Goal: Information Seeking & Learning: Learn about a topic

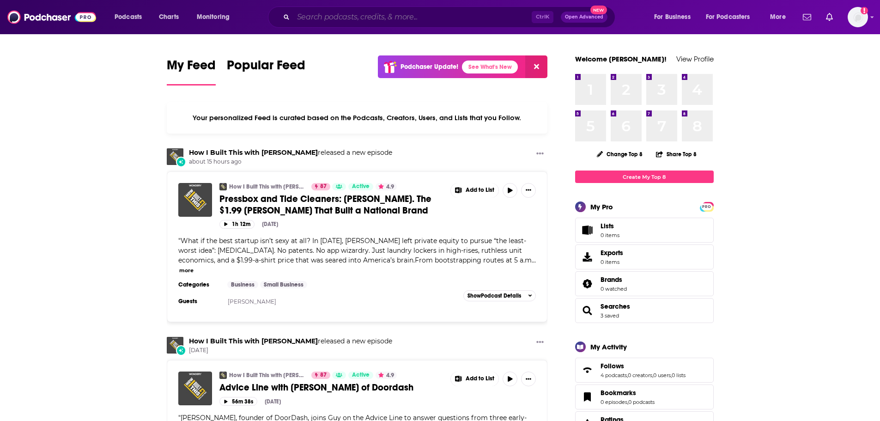
click at [316, 14] on input "Search podcasts, credits, & more..." at bounding box center [412, 17] width 238 height 15
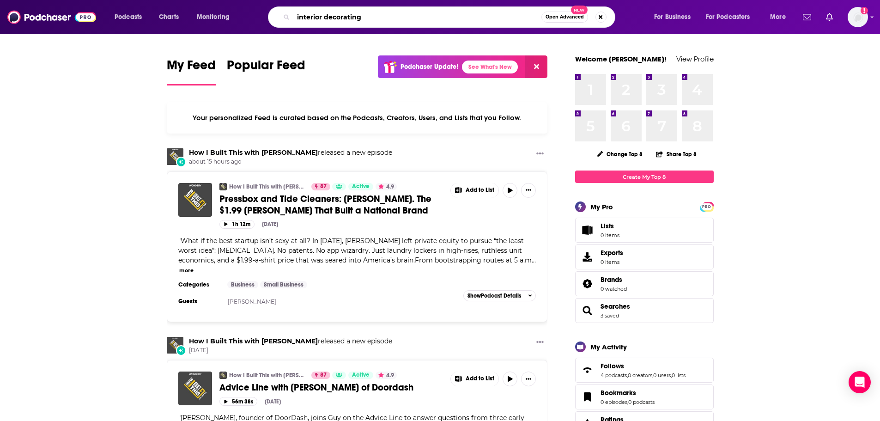
type input "interior decorating"
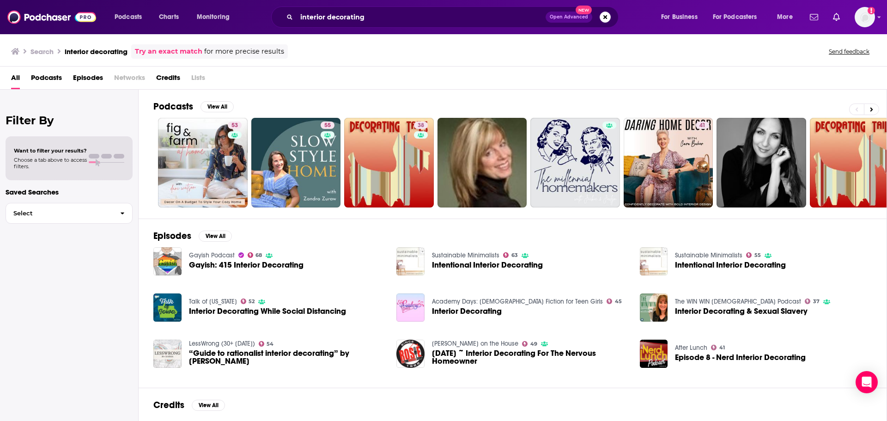
click at [55, 75] on span "Podcasts" at bounding box center [46, 79] width 31 height 19
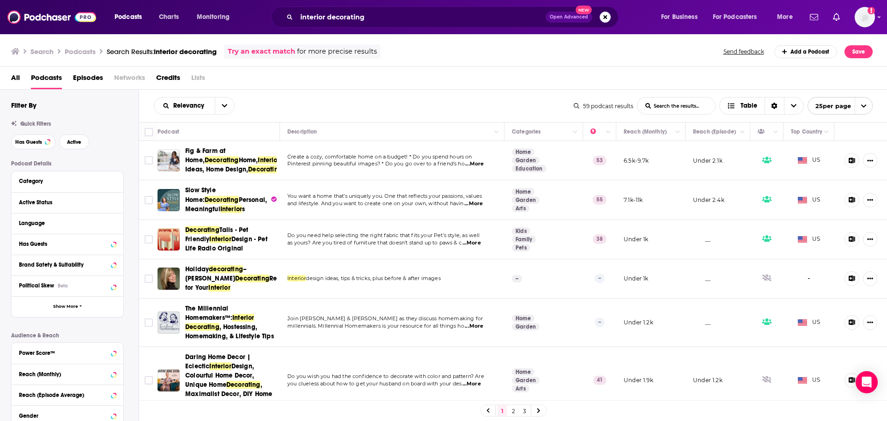
click at [477, 208] on span "...More" at bounding box center [474, 203] width 18 height 7
click at [606, 133] on icon "Column Actions" at bounding box center [608, 132] width 5 height 3
click at [588, 131] on div at bounding box center [443, 210] width 887 height 421
click at [593, 131] on icon "Move" at bounding box center [598, 131] width 11 height 11
click at [477, 168] on span "...More" at bounding box center [474, 163] width 18 height 7
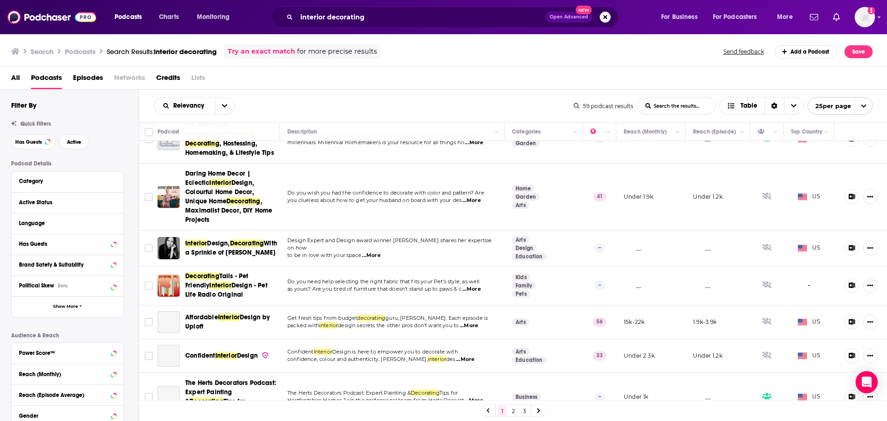
scroll to position [185, 0]
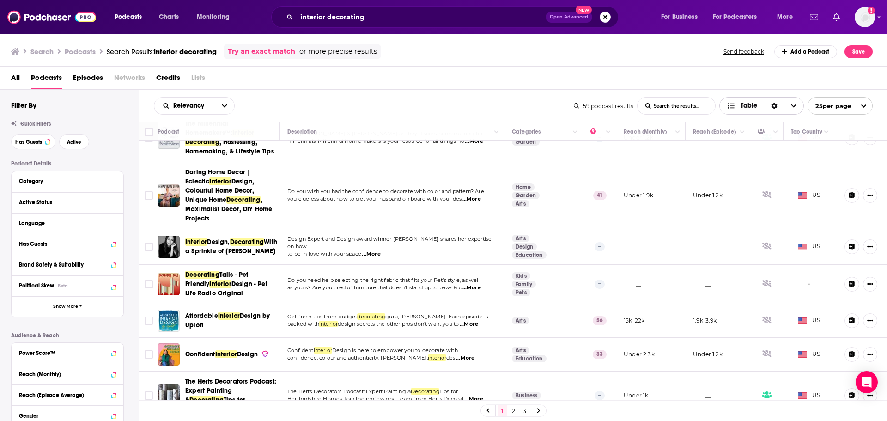
click at [793, 104] on icon "Choose View" at bounding box center [794, 106] width 6 height 6
click at [777, 102] on div "Sort Direction" at bounding box center [774, 106] width 19 height 17
click at [659, 60] on div "Search Podcasts Search Results: interior decorating Try an exact match for more…" at bounding box center [444, 49] width 888 height 33
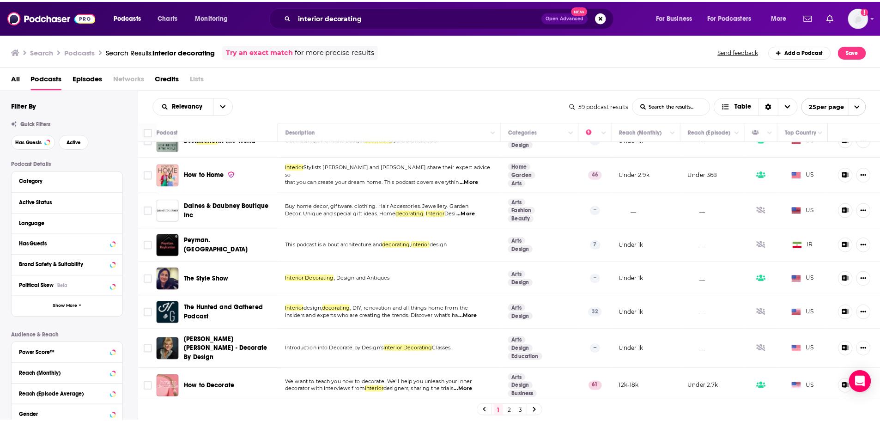
scroll to position [647, 0]
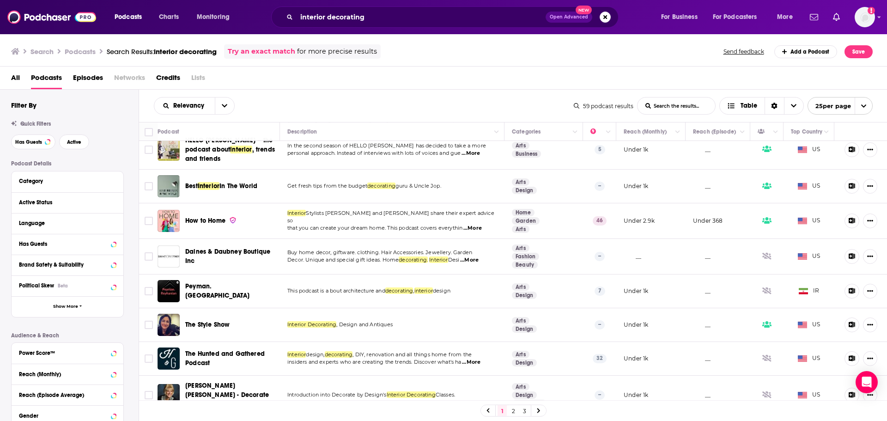
click at [475, 232] on span "...More" at bounding box center [473, 228] width 18 height 7
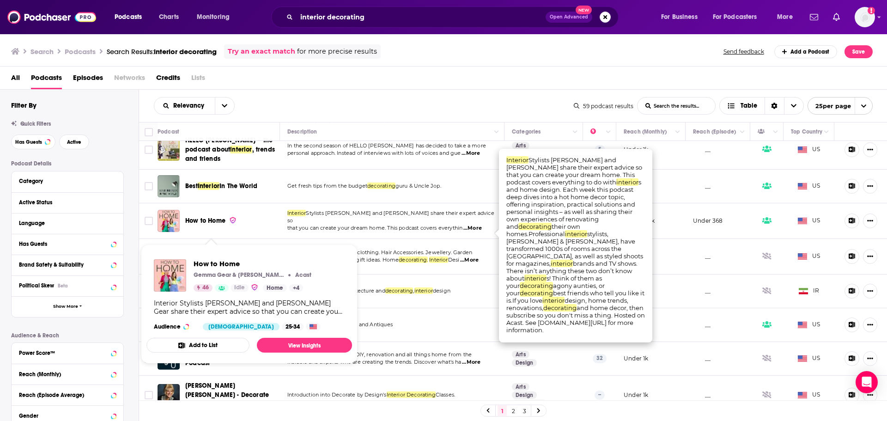
click at [208, 225] on span "How to Home" at bounding box center [205, 221] width 40 height 8
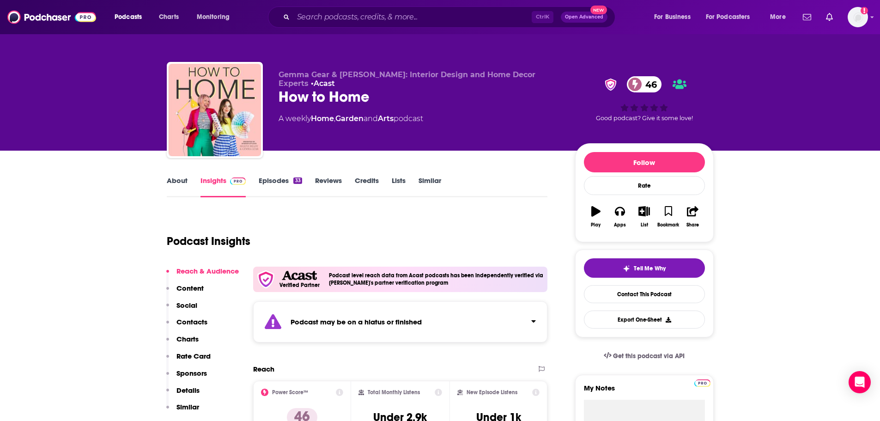
click at [345, 117] on link "Garden" at bounding box center [350, 118] width 28 height 9
click at [320, 118] on link "Home" at bounding box center [322, 118] width 23 height 9
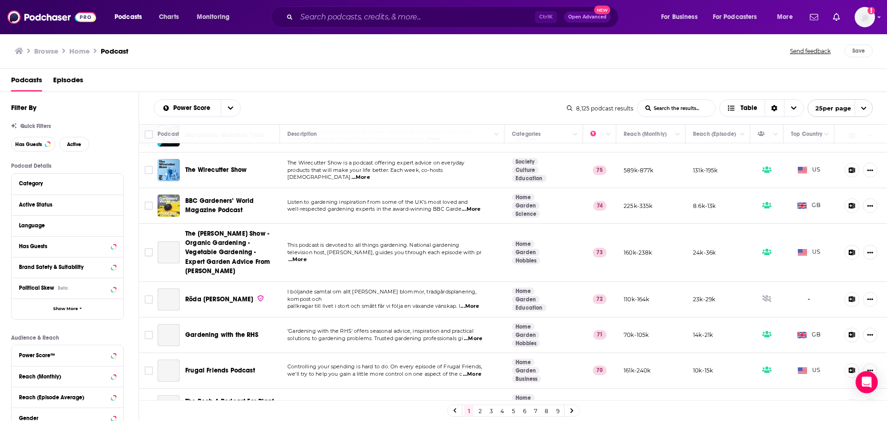
scroll to position [185, 0]
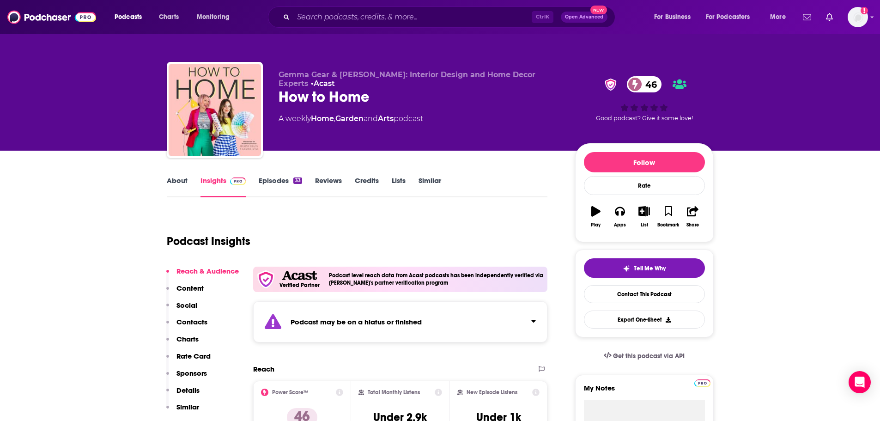
click at [325, 120] on link "Home" at bounding box center [322, 118] width 23 height 9
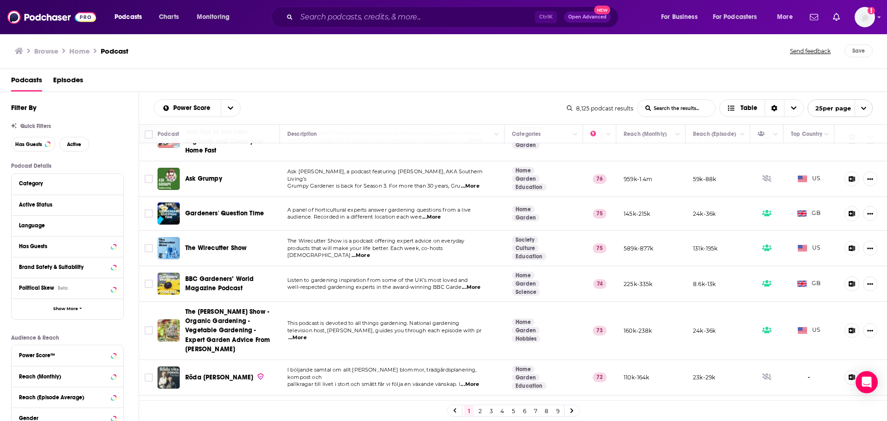
scroll to position [231, 0]
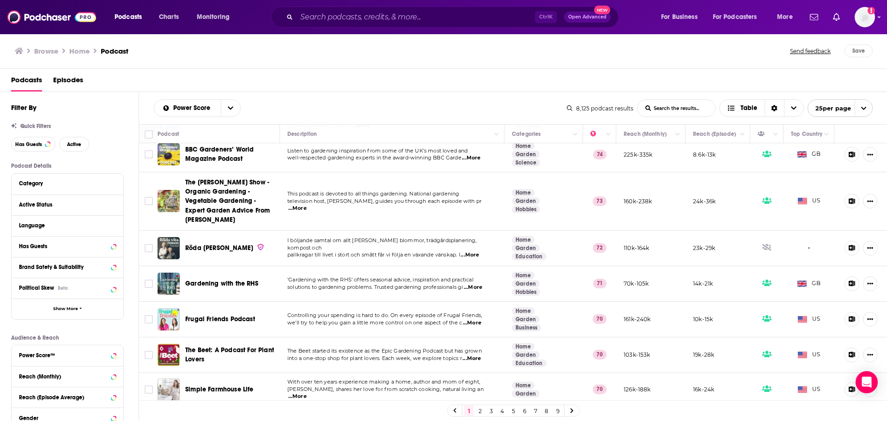
click at [478, 321] on span "...More" at bounding box center [472, 322] width 18 height 7
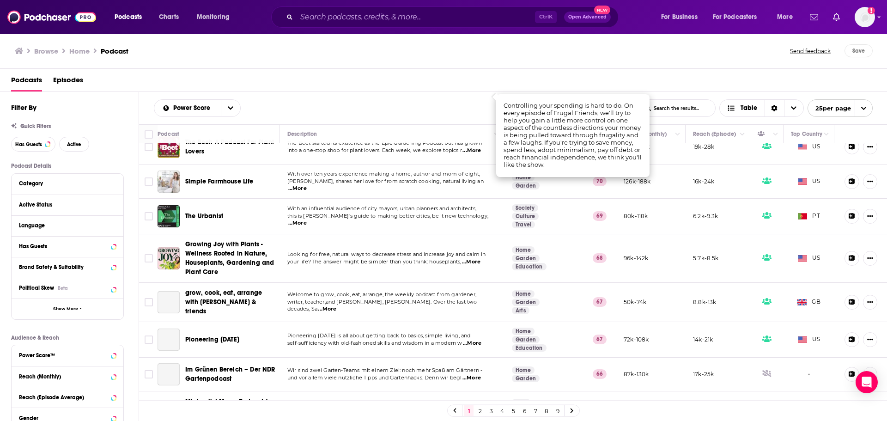
scroll to position [462, 0]
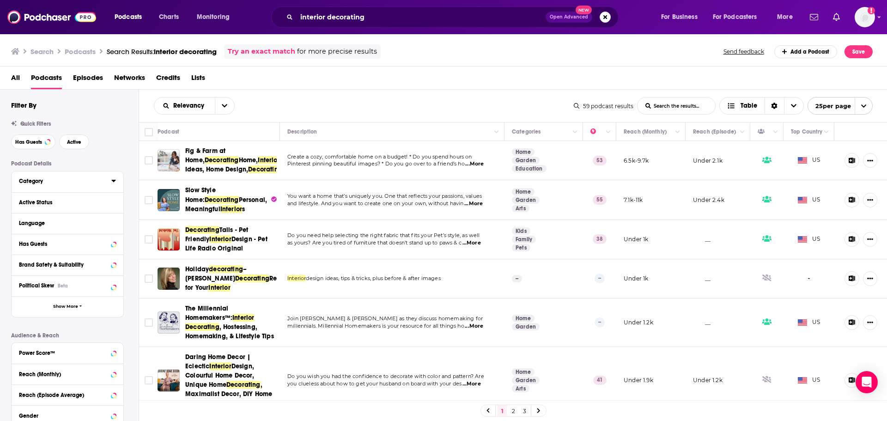
click at [28, 181] on div "Category" at bounding box center [62, 181] width 86 height 6
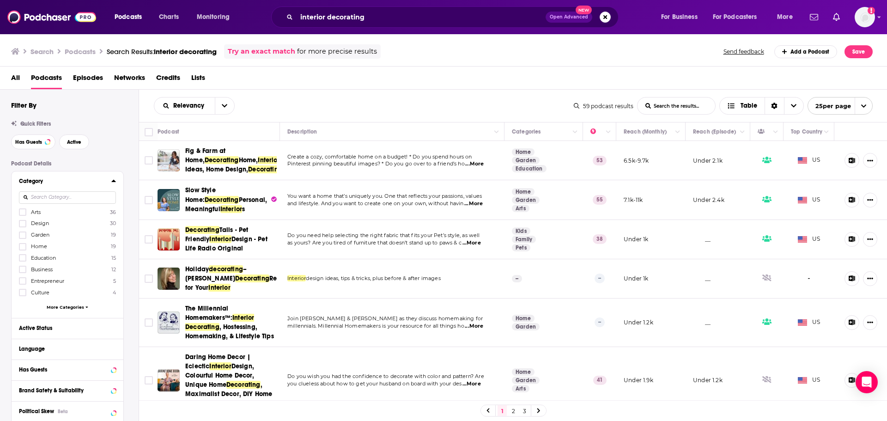
click at [472, 330] on span "...More" at bounding box center [474, 326] width 18 height 7
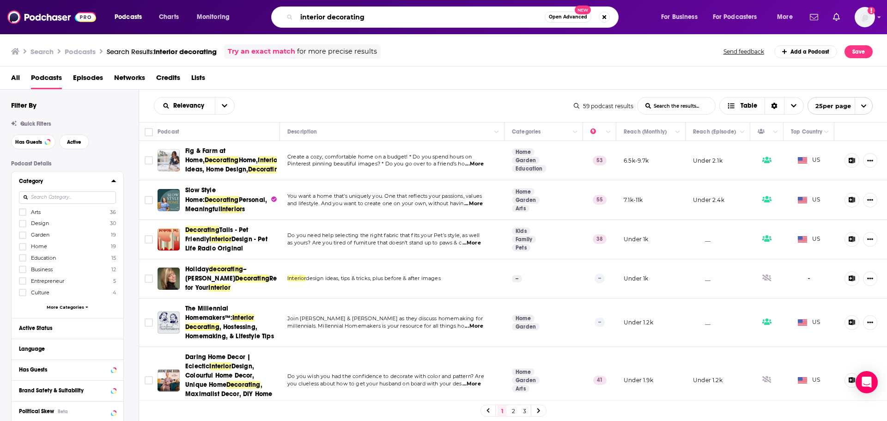
drag, startPoint x: 379, startPoint y: 19, endPoint x: 278, endPoint y: 18, distance: 100.3
click at [278, 18] on div "interior decorating Open Advanced New" at bounding box center [445, 16] width 348 height 21
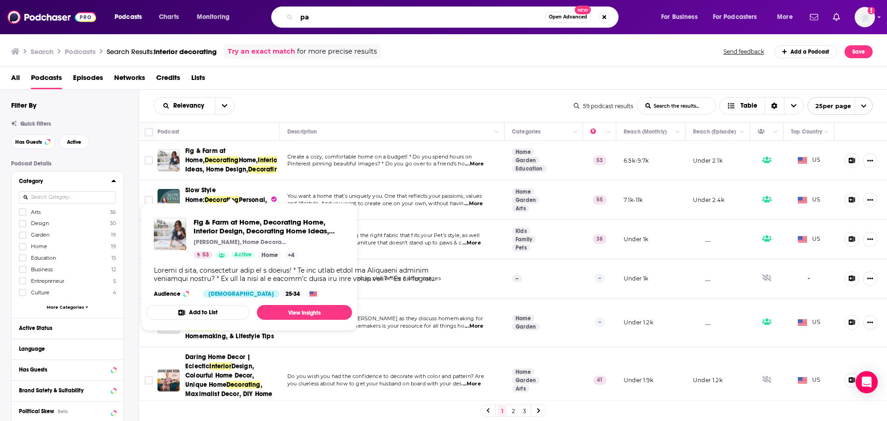
type input "p"
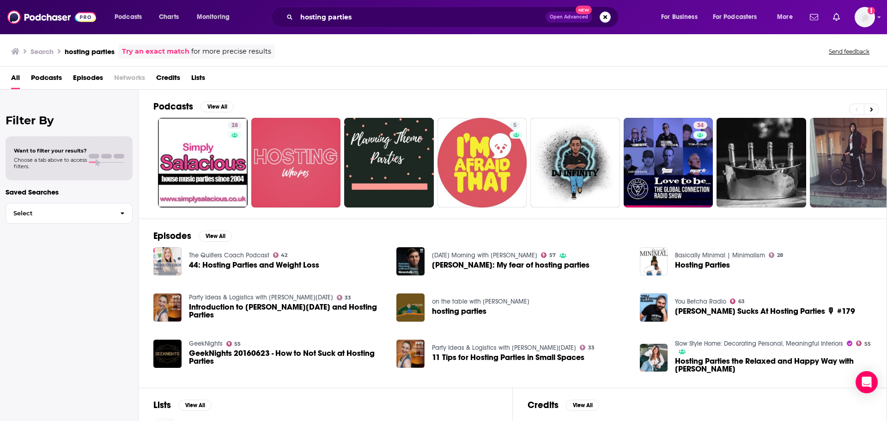
click at [44, 78] on span "Podcasts" at bounding box center [46, 79] width 31 height 19
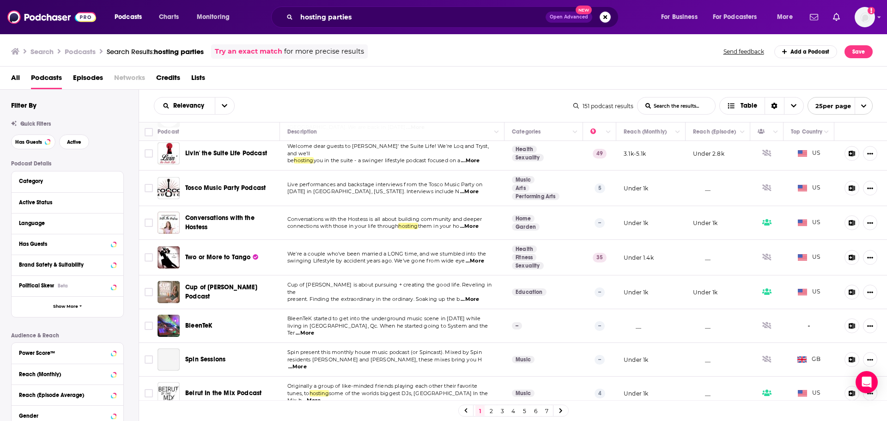
scroll to position [370, 0]
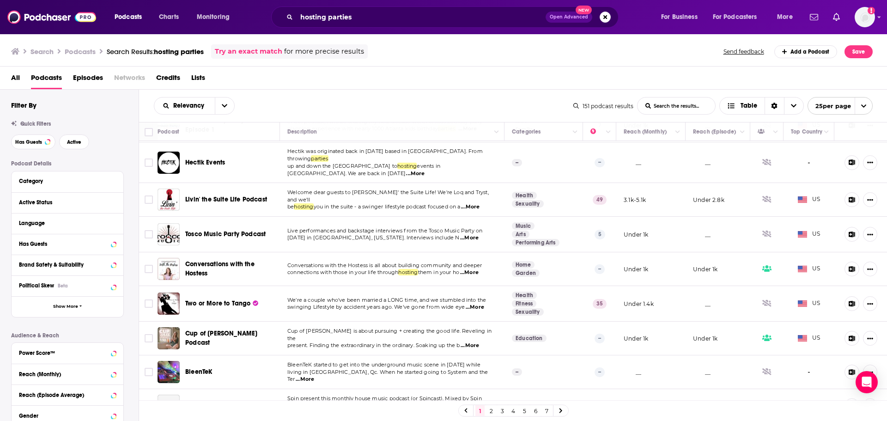
click at [476, 203] on span "...More" at bounding box center [470, 206] width 18 height 7
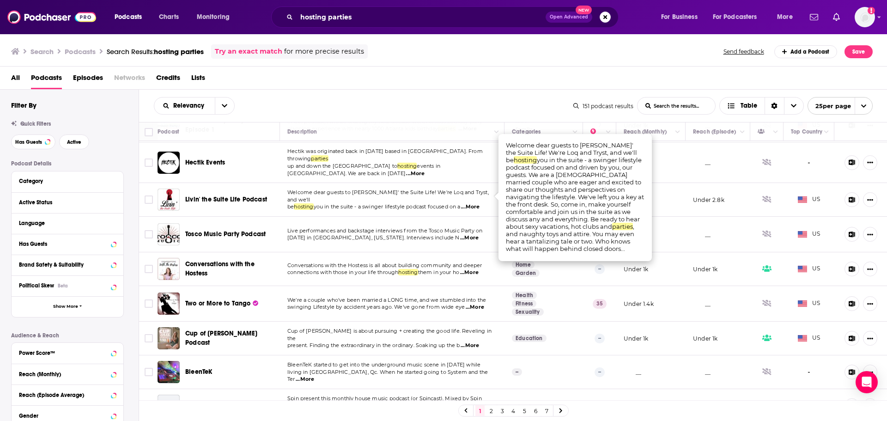
click at [469, 75] on div "All Podcasts Episodes Networks Credits Lists" at bounding box center [445, 79] width 869 height 19
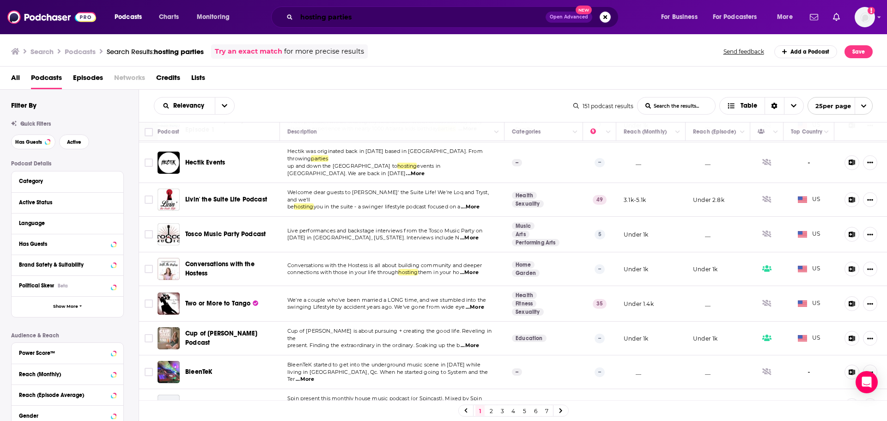
click at [375, 19] on input "hosting parties" at bounding box center [421, 17] width 249 height 15
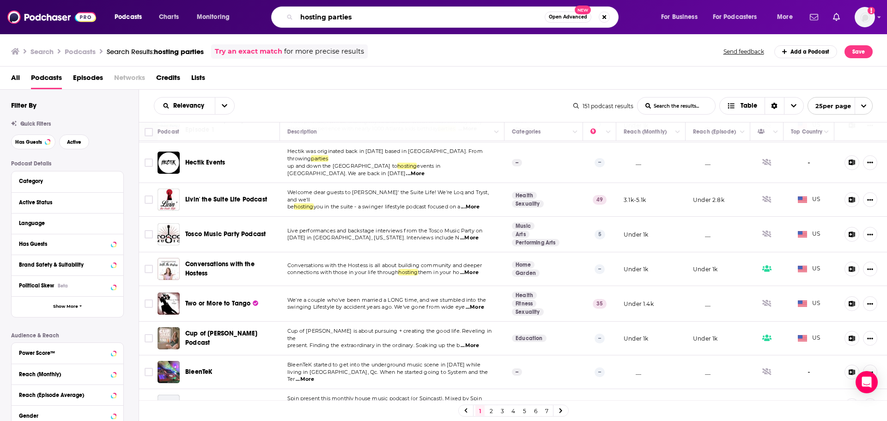
drag, startPoint x: 374, startPoint y: 19, endPoint x: 288, endPoint y: 9, distance: 86.6
click at [288, 9] on div "hosting parties Open Advanced New" at bounding box center [445, 16] width 348 height 21
type input "hostessing"
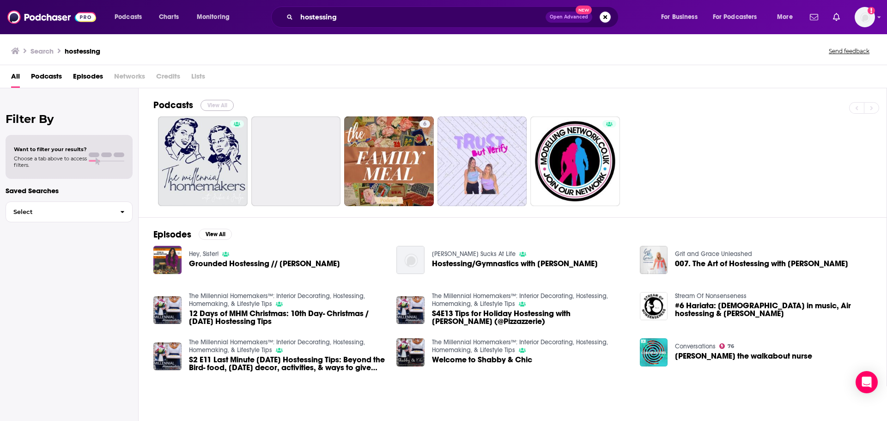
click at [221, 103] on button "View All" at bounding box center [217, 105] width 33 height 11
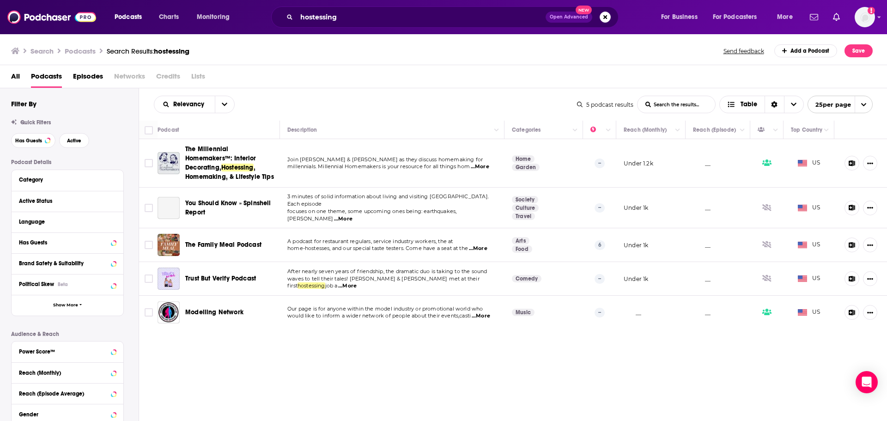
click at [357, 282] on span "...More" at bounding box center [347, 285] width 18 height 7
click at [492, 340] on div "Relevancy List Search Input Search the results... Table 5 podcast results List …" at bounding box center [513, 282] width 749 height 388
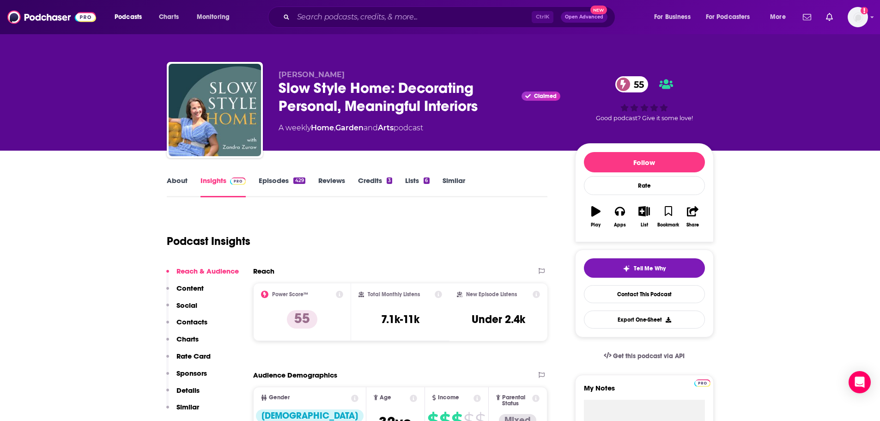
click at [283, 181] on link "Episodes 429" at bounding box center [282, 186] width 46 height 21
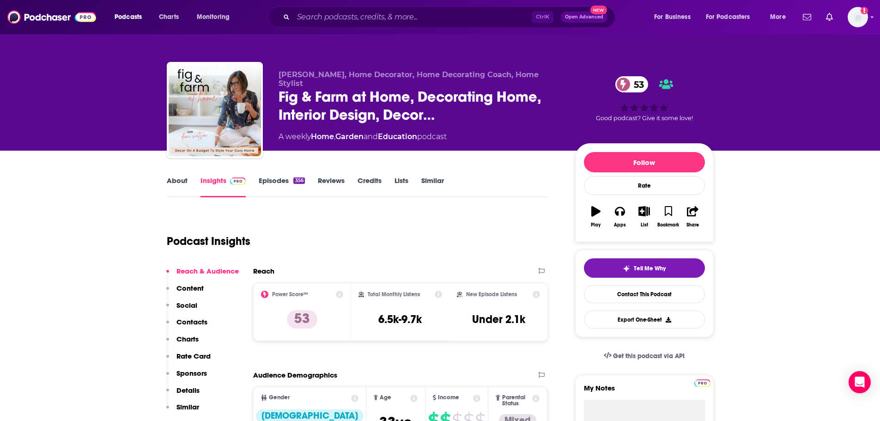
click at [286, 177] on link "Episodes 356" at bounding box center [282, 186] width 46 height 21
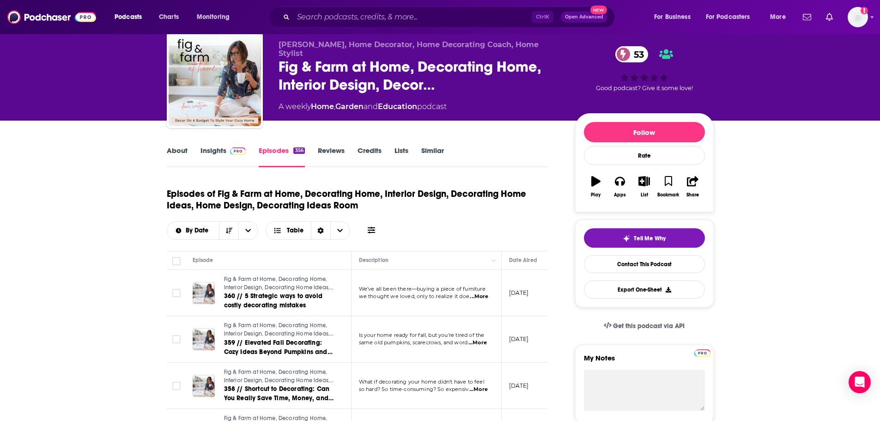
scroll to position [46, 0]
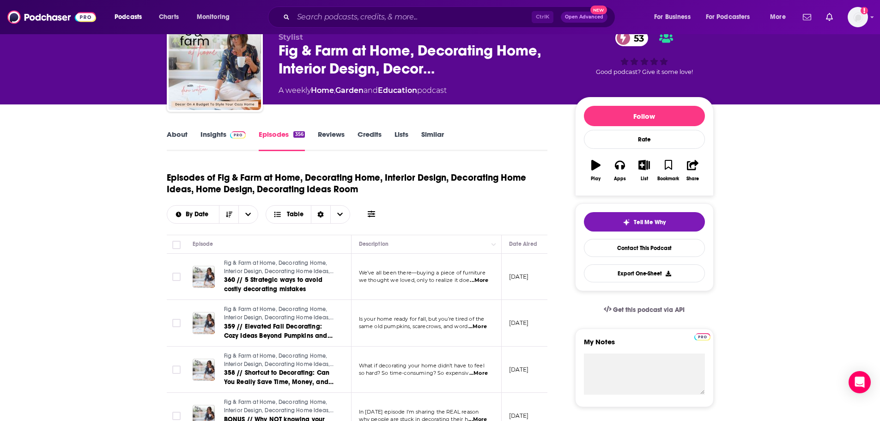
click at [485, 280] on span "...More" at bounding box center [479, 280] width 18 height 7
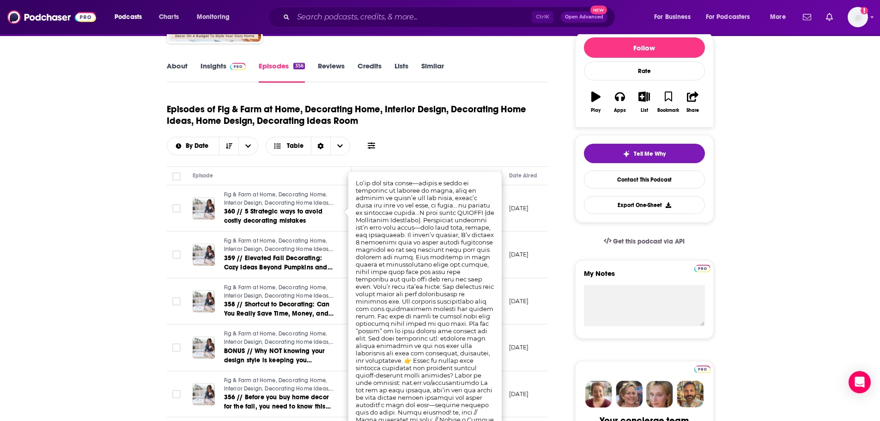
scroll to position [139, 0]
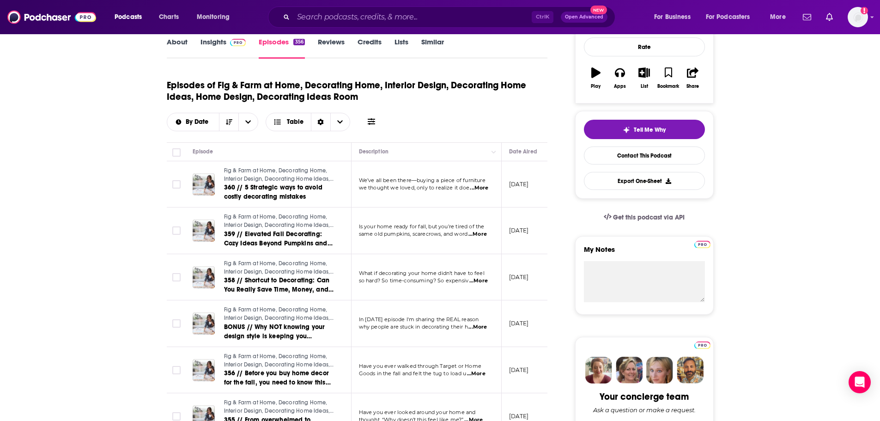
click at [479, 236] on span "...More" at bounding box center [478, 234] width 18 height 7
click at [577, 226] on div "Get this podcast via API" at bounding box center [644, 217] width 139 height 23
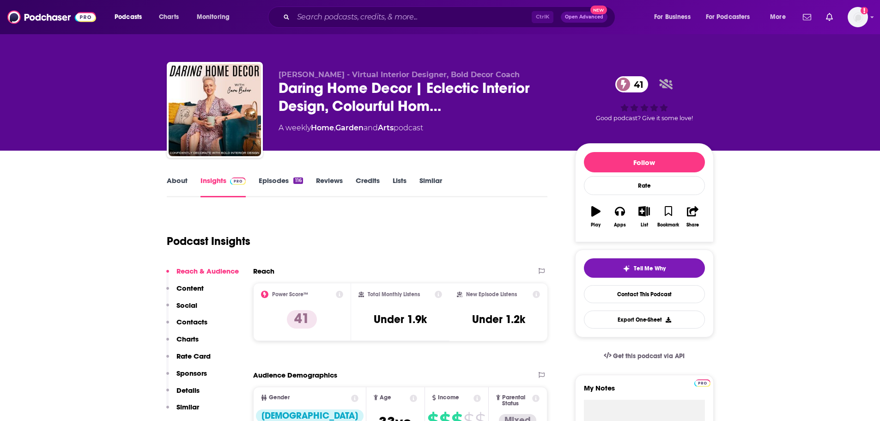
click at [283, 181] on link "Episodes 116" at bounding box center [281, 186] width 44 height 21
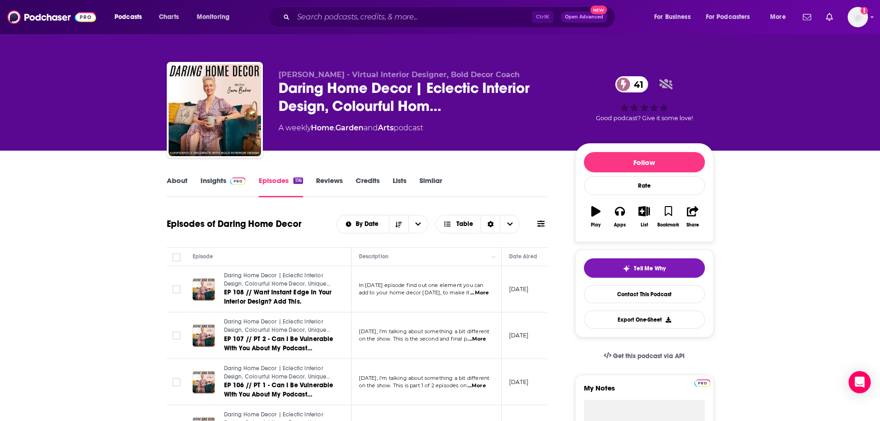
click at [483, 294] on span "...More" at bounding box center [480, 292] width 18 height 7
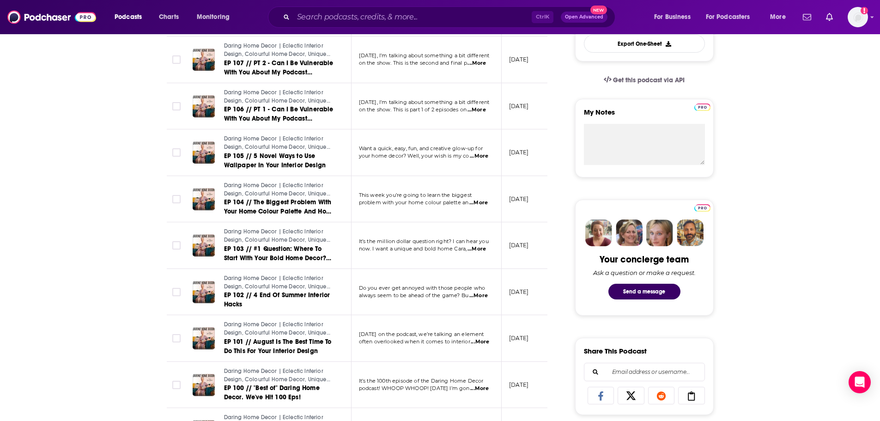
scroll to position [277, 0]
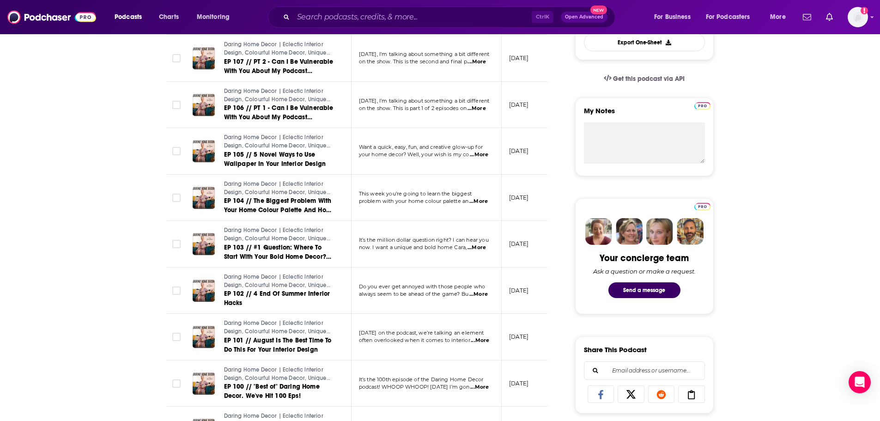
click at [476, 249] on span "...More" at bounding box center [477, 247] width 18 height 7
